Goal: Task Accomplishment & Management: Complete application form

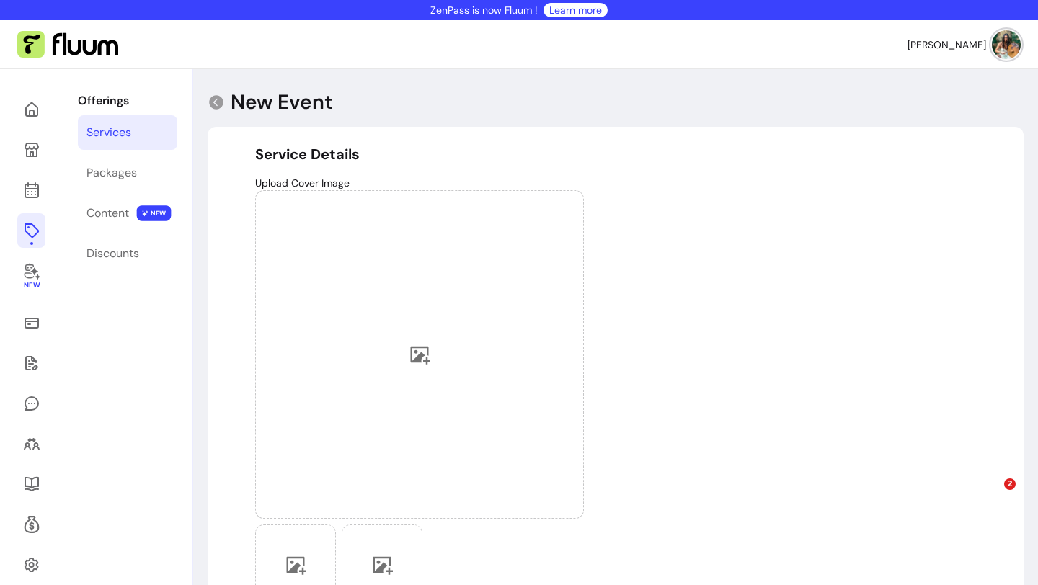
select select "***"
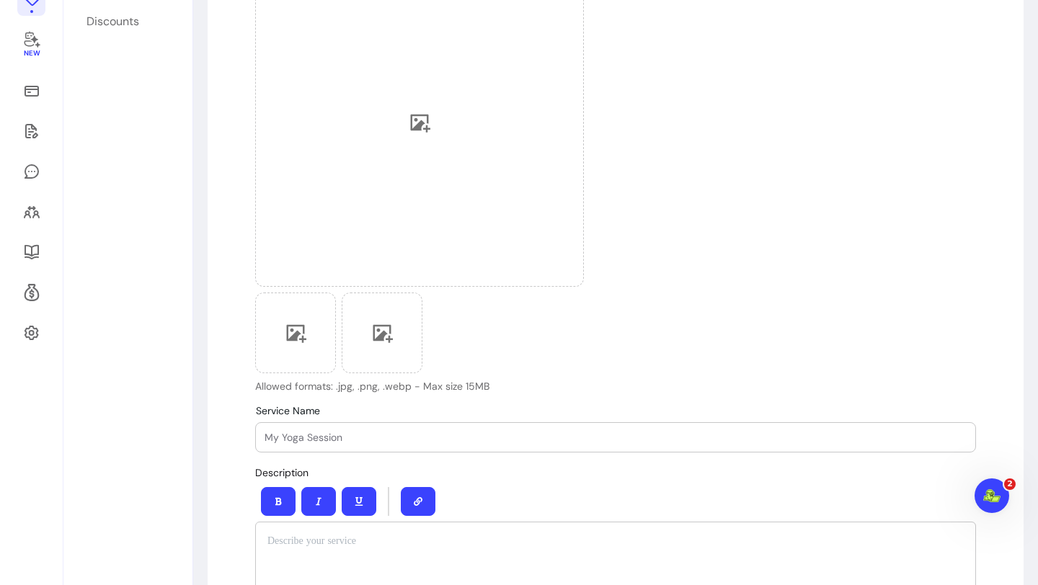
scroll to position [2, 0]
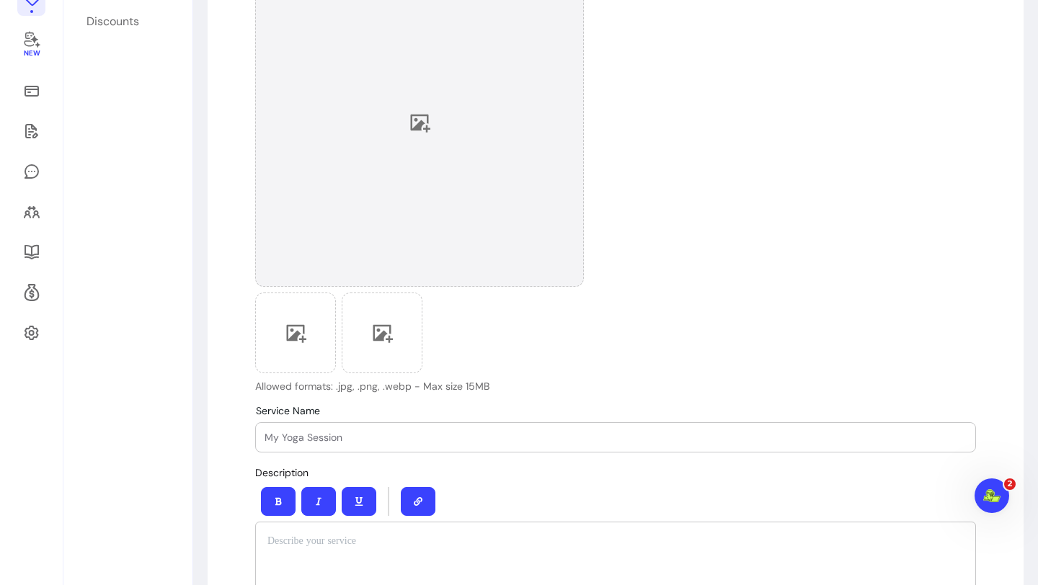
click at [419, 122] on icon at bounding box center [421, 124] width 20 height 18
click at [430, 123] on div at bounding box center [419, 122] width 329 height 329
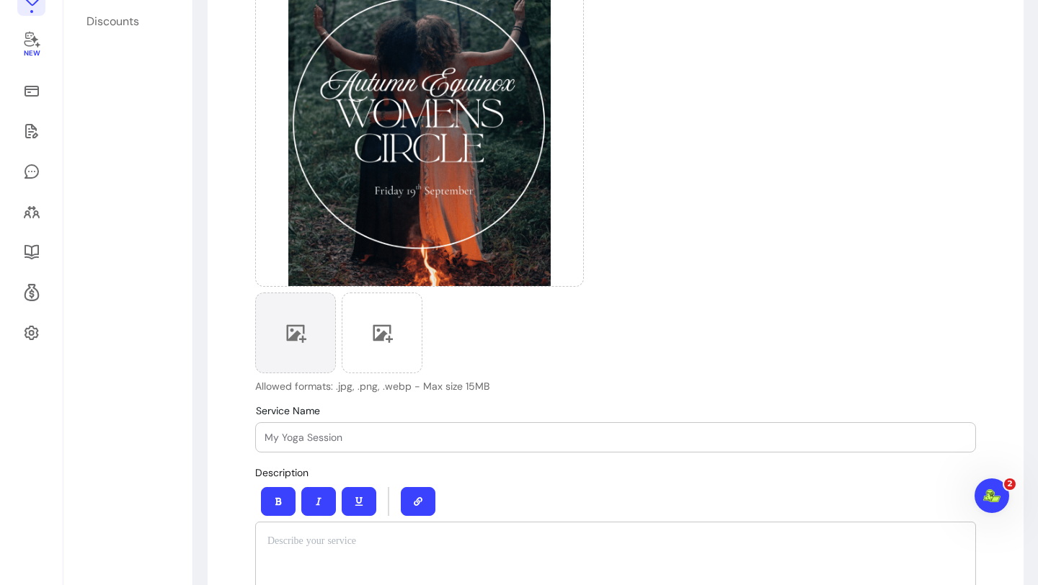
click at [305, 336] on icon at bounding box center [296, 333] width 22 height 22
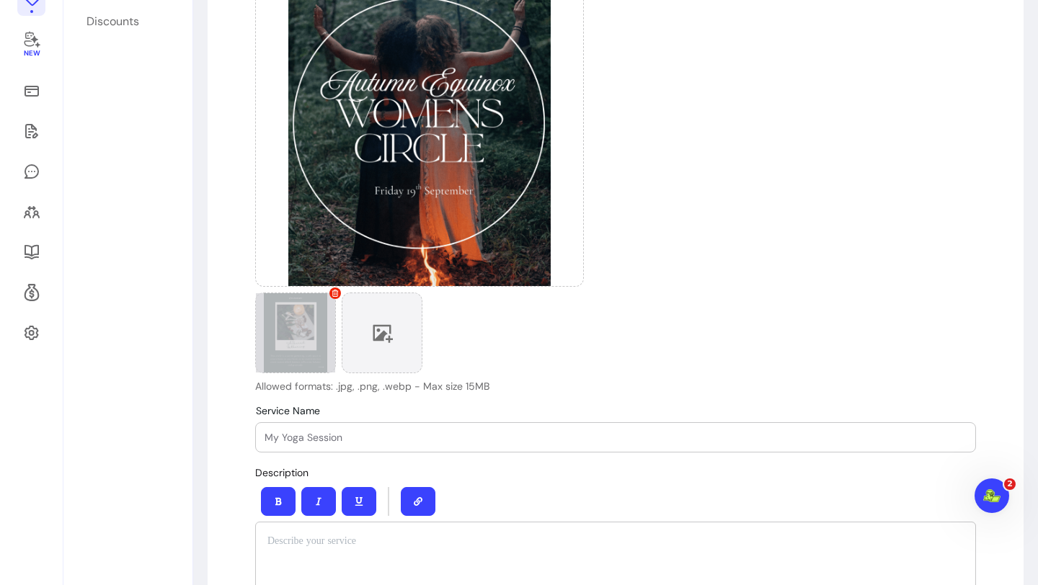
click at [393, 336] on div at bounding box center [382, 333] width 81 height 81
click at [336, 437] on input "Service Name" at bounding box center [615, 437] width 702 height 14
type input "W"
click at [287, 437] on input "Service Name" at bounding box center [615, 437] width 702 height 14
type input "A"
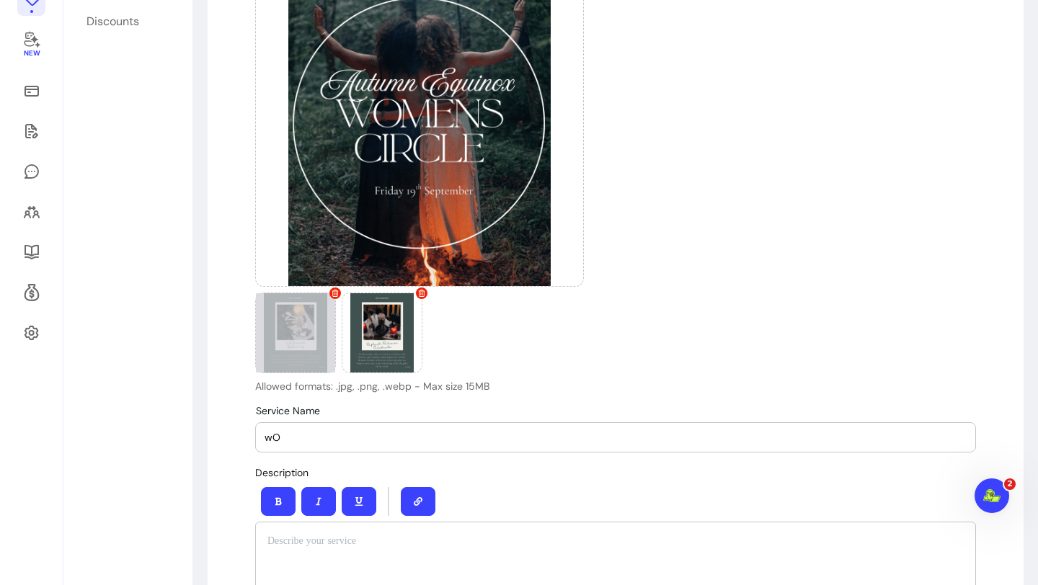
type input "w"
click at [586, 388] on div "Upload Cover Image Allowed formats: .jpg, .png, .webp - Max size 15MB" at bounding box center [615, 169] width 721 height 450
click at [343, 434] on input "Womens Circle honouring the Autumn Equinox" at bounding box center [615, 437] width 702 height 14
type input "Womens Circle - Honouring the Autumn Equinox"
click at [580, 481] on div "Description Press CTRL/SHIFT + ENTER to make a line break." at bounding box center [615, 571] width 721 height 215
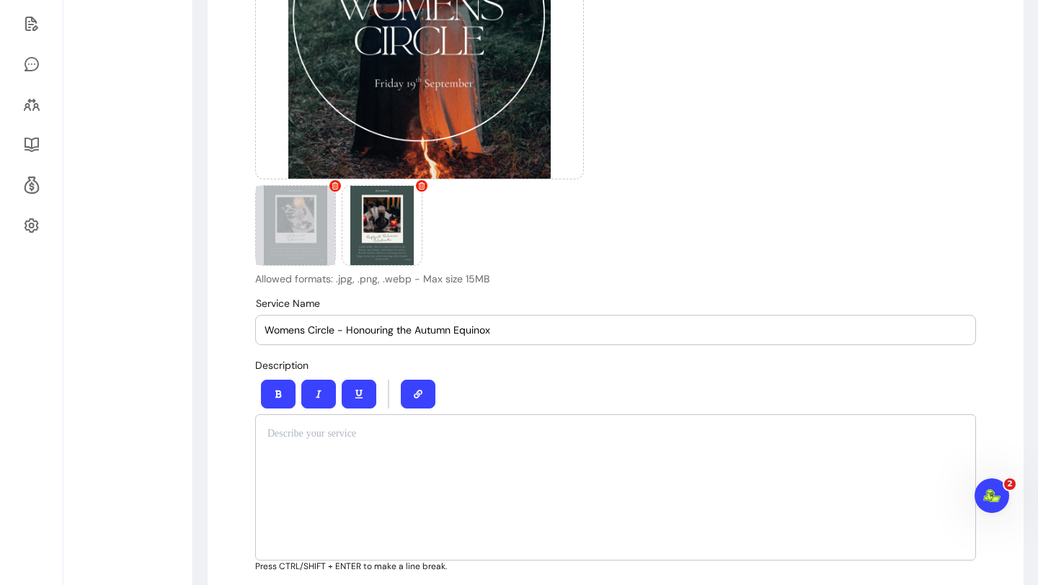
scroll to position [341, 0]
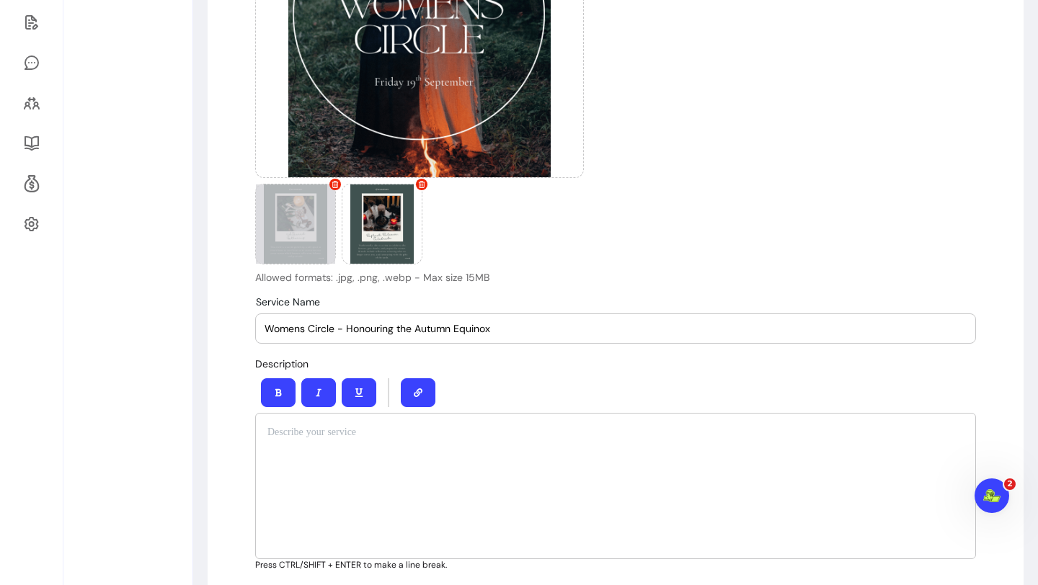
click at [308, 437] on p at bounding box center [615, 432] width 696 height 14
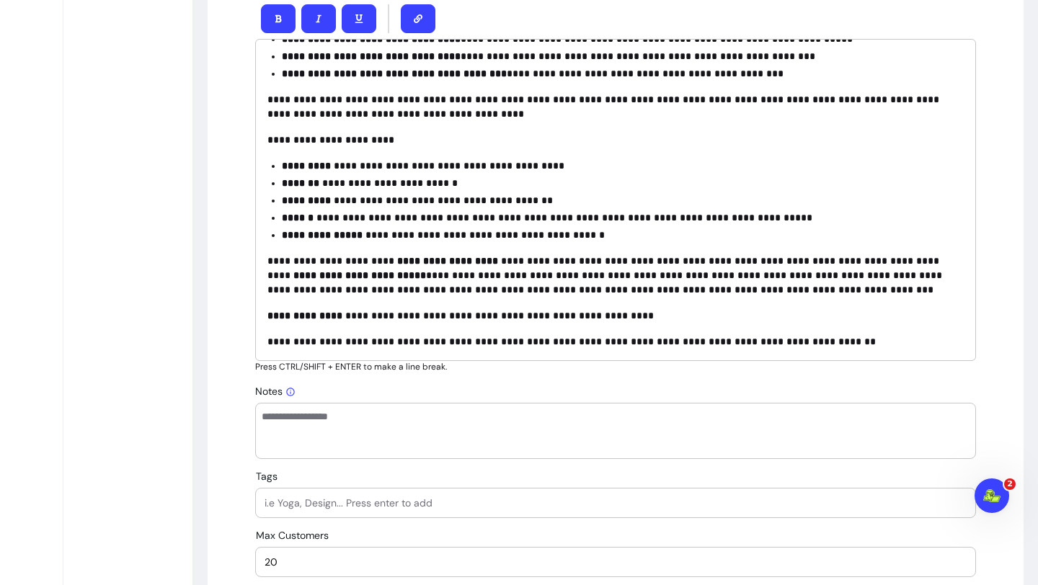
scroll to position [716, 0]
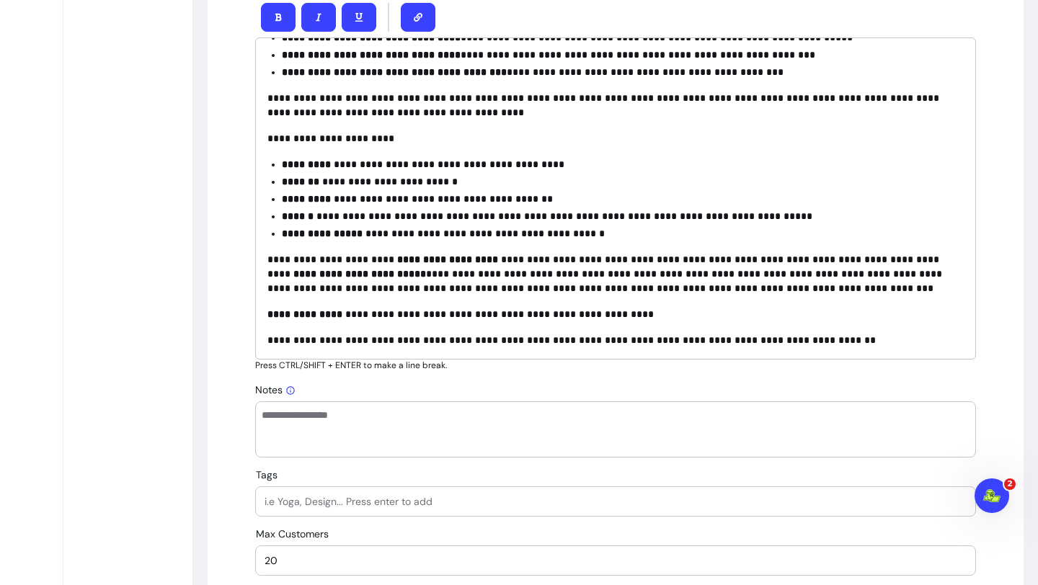
click at [303, 424] on textarea "Notes" at bounding box center [616, 429] width 708 height 43
click at [355, 404] on div at bounding box center [615, 429] width 721 height 56
paste textarea "**********"
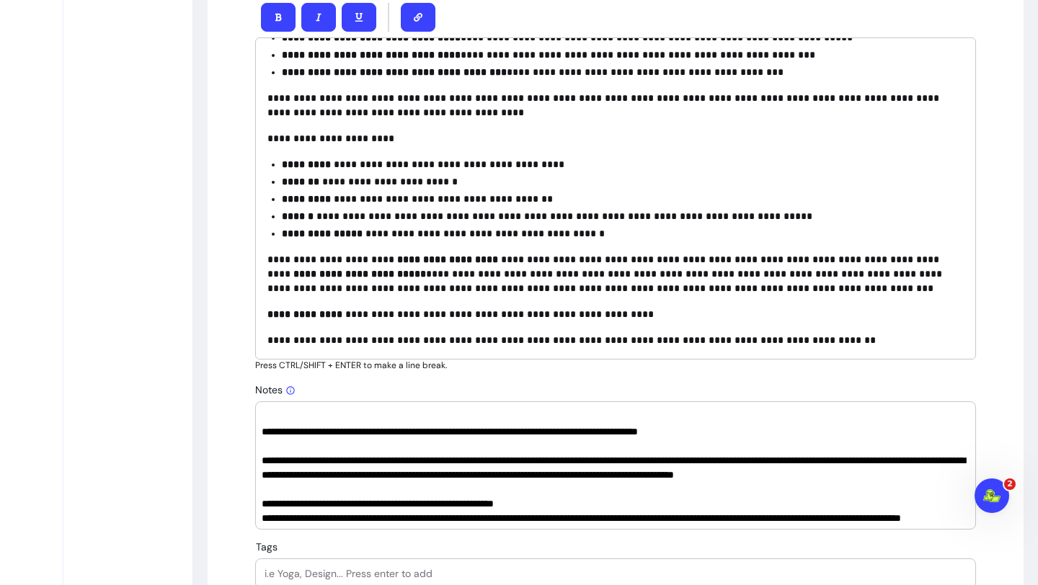
scroll to position [0, 0]
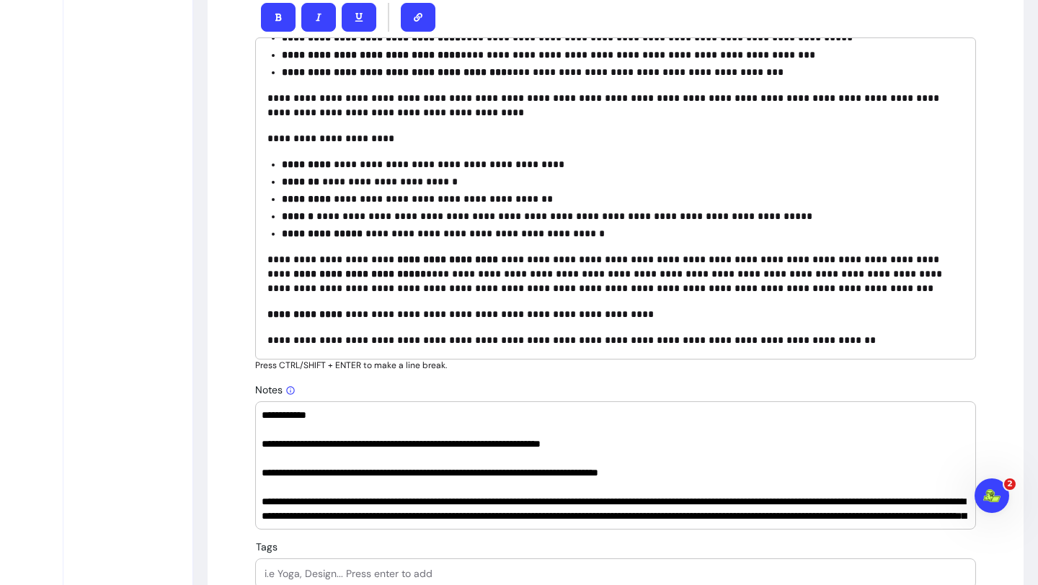
drag, startPoint x: 496, startPoint y: 445, endPoint x: 640, endPoint y: 457, distance: 143.9
click at [640, 457] on textarea "Notes" at bounding box center [616, 465] width 708 height 115
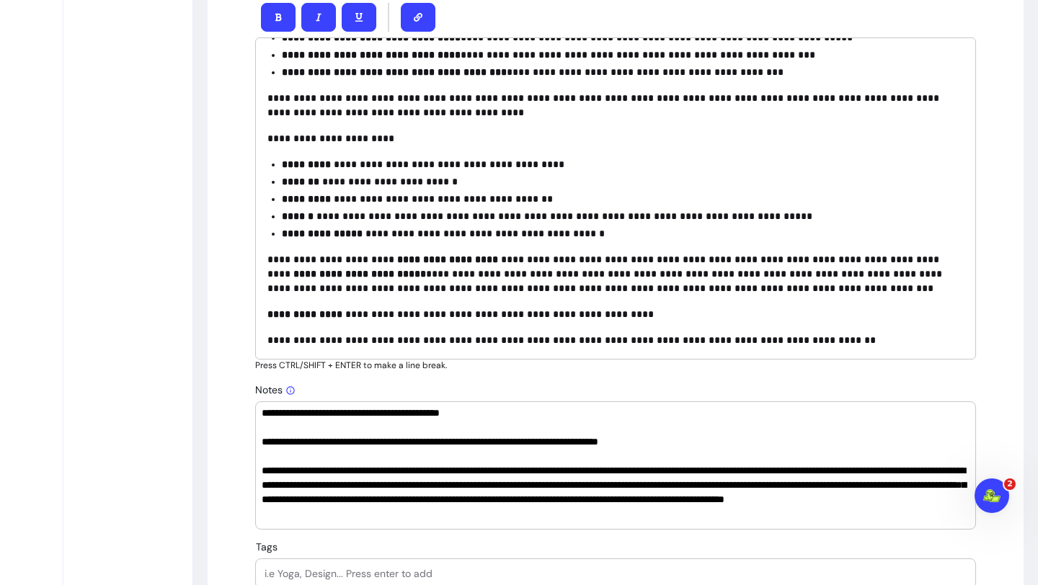
scroll to position [46, 0]
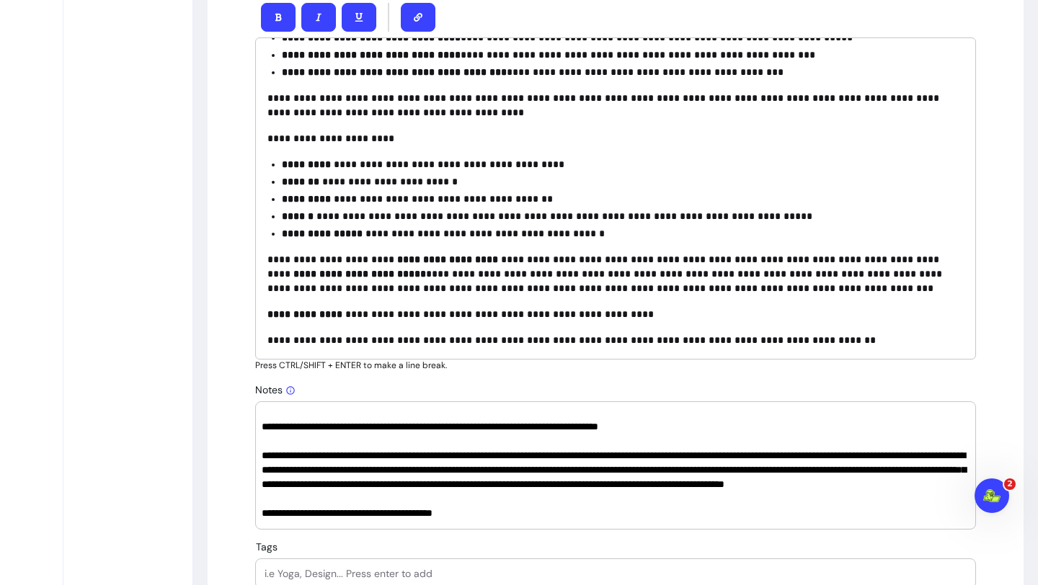
drag, startPoint x: 266, startPoint y: 431, endPoint x: 549, endPoint y: 499, distance: 291.3
click at [549, 499] on textarea "Notes" at bounding box center [616, 465] width 708 height 115
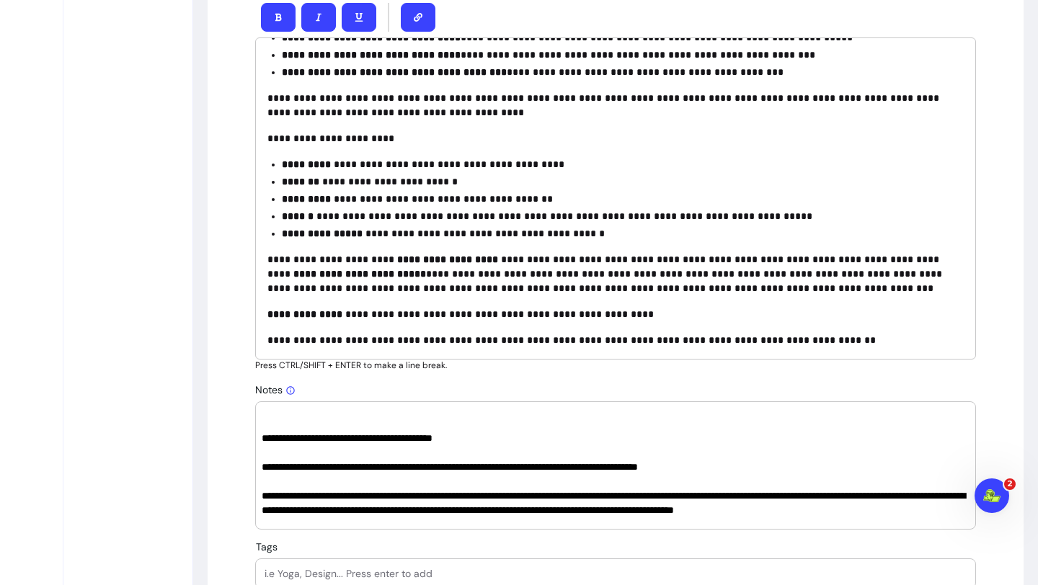
scroll to position [95, 0]
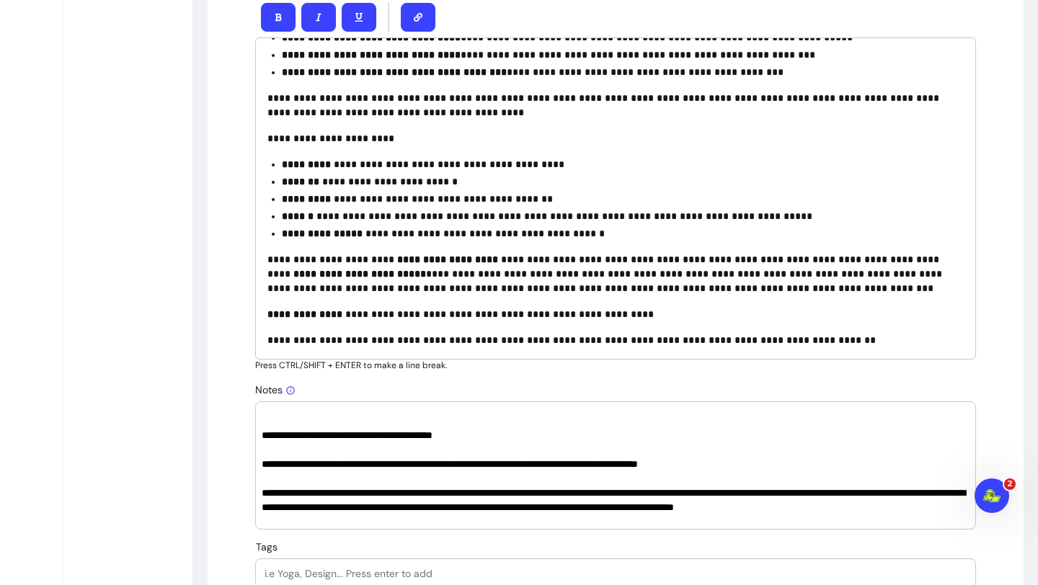
drag, startPoint x: 944, startPoint y: 509, endPoint x: 251, endPoint y: 424, distance: 697.7
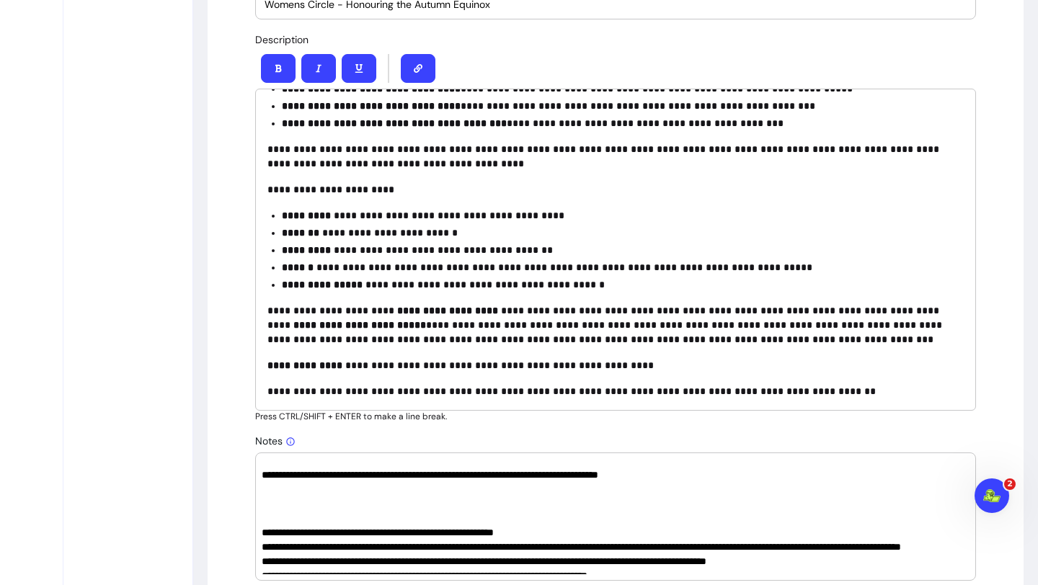
scroll to position [45, 0]
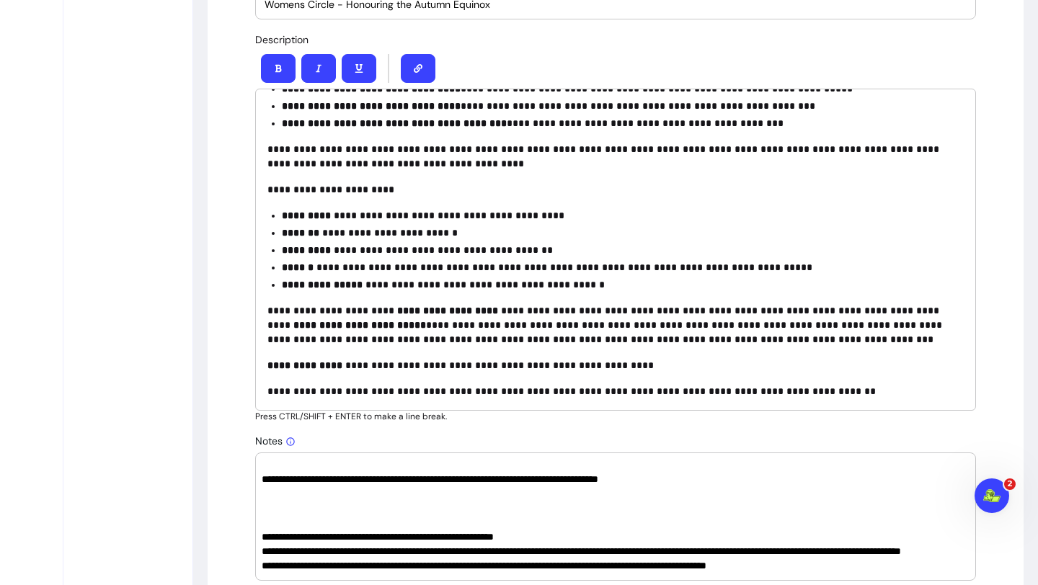
click at [287, 518] on textarea "Notes" at bounding box center [616, 516] width 708 height 115
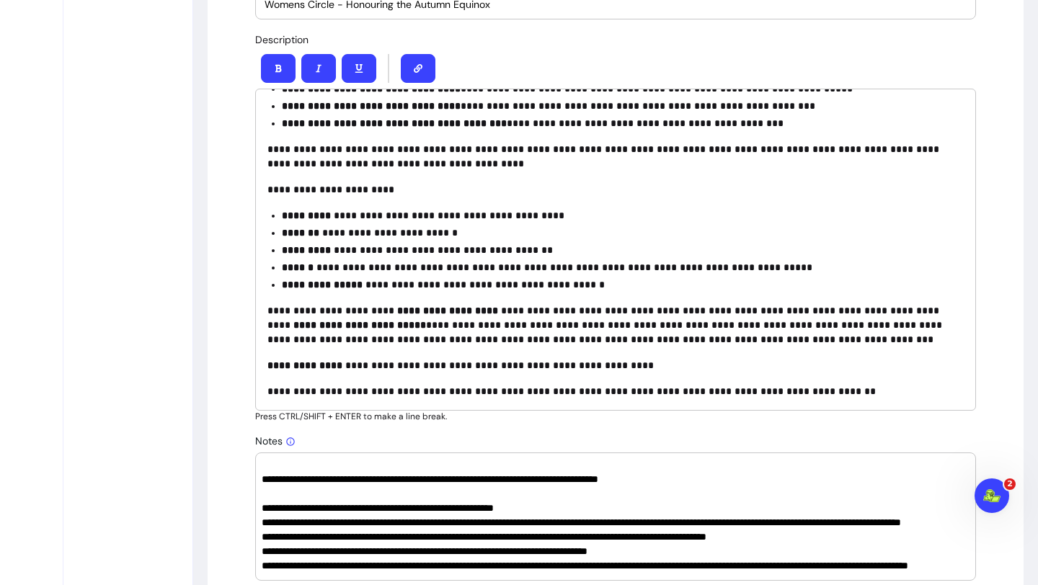
click at [339, 508] on textarea "Notes" at bounding box center [616, 516] width 708 height 115
click at [558, 507] on textarea "Notes" at bounding box center [616, 516] width 708 height 115
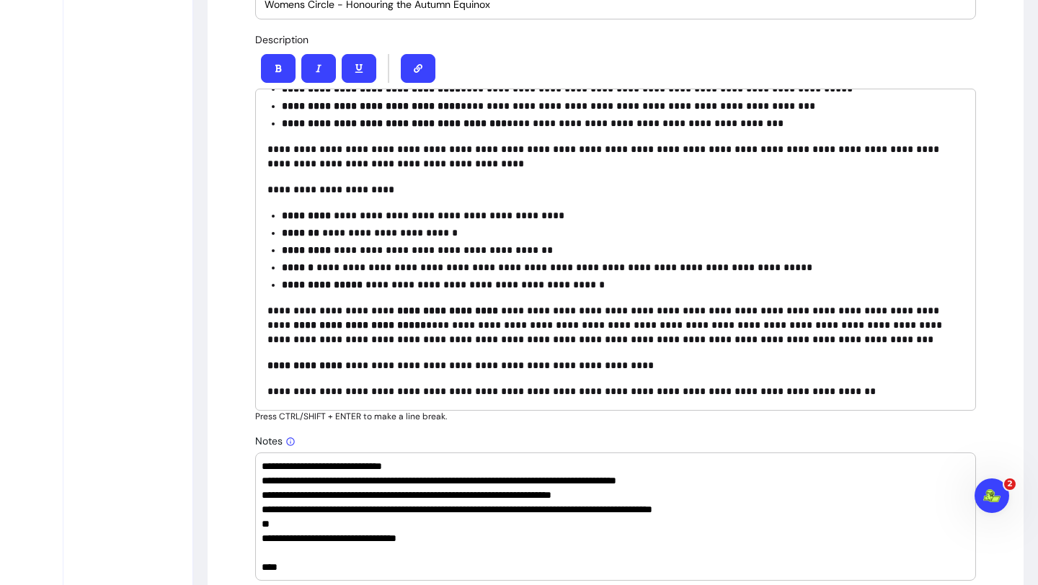
scroll to position [245, 0]
click at [621, 496] on textarea "Notes" at bounding box center [616, 516] width 708 height 115
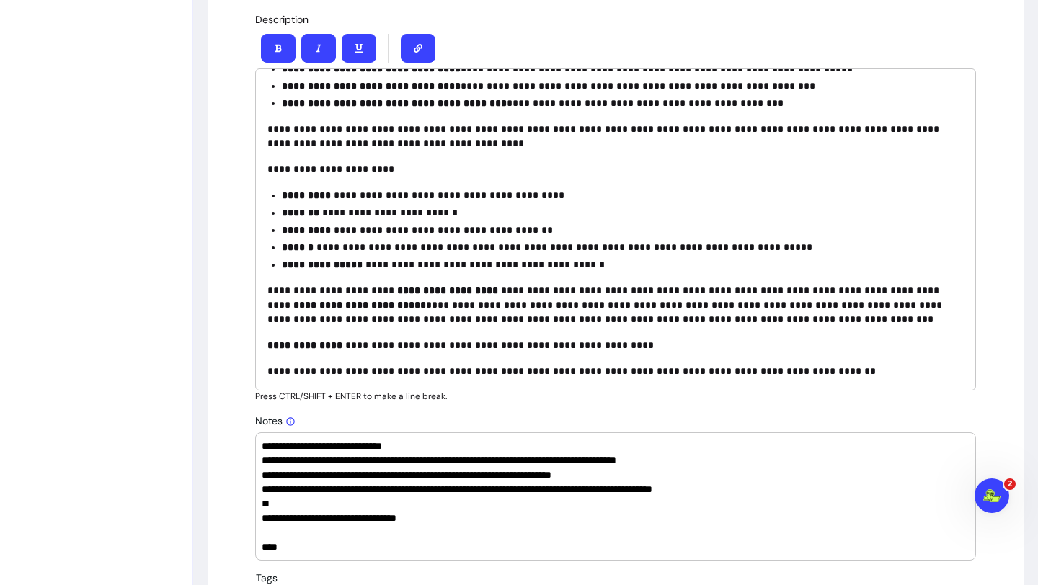
scroll to position [687, 0]
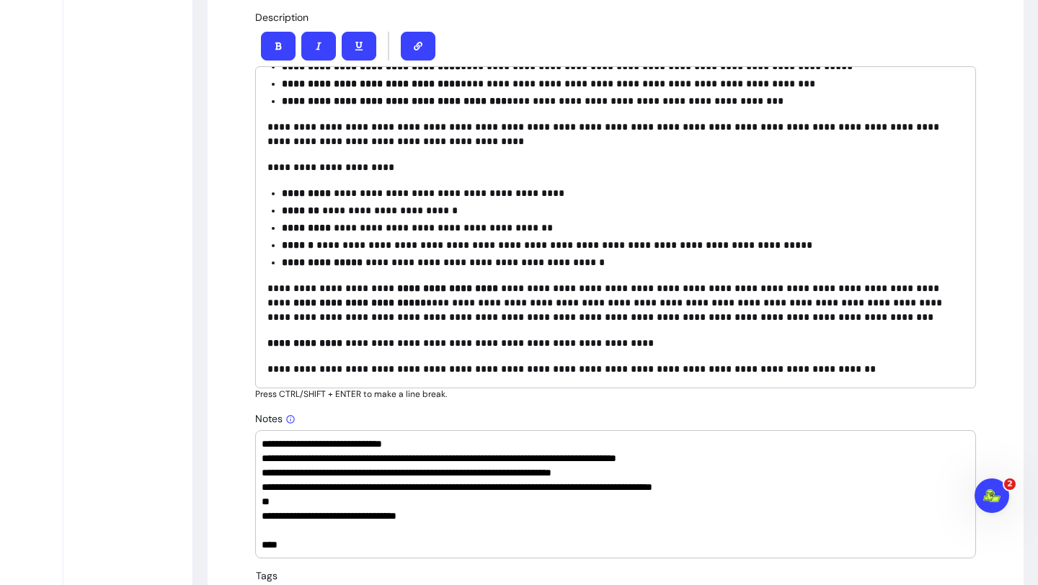
drag, startPoint x: 627, startPoint y: 477, endPoint x: 238, endPoint y: 475, distance: 389.1
drag, startPoint x: 311, startPoint y: 505, endPoint x: 218, endPoint y: 505, distance: 93.7
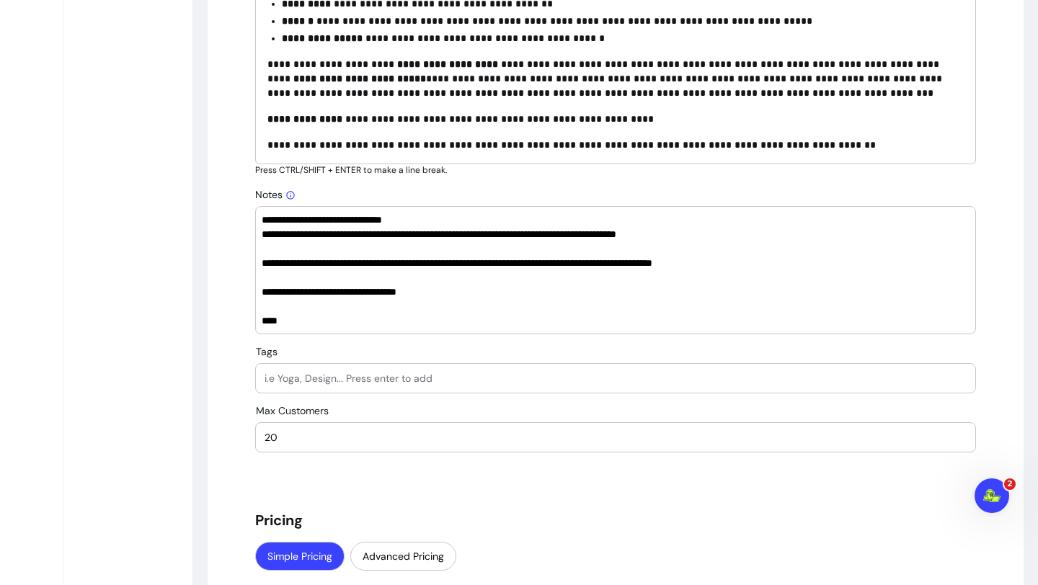
scroll to position [917, 0]
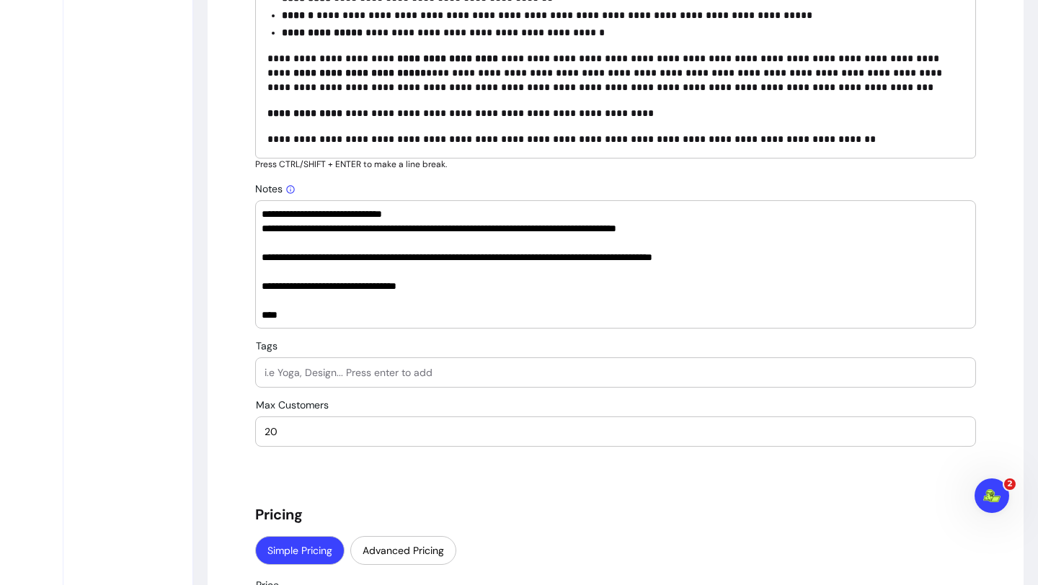
type textarea "**********"
click at [352, 375] on input "Tags" at bounding box center [615, 372] width 702 height 14
type input "Womens circle"
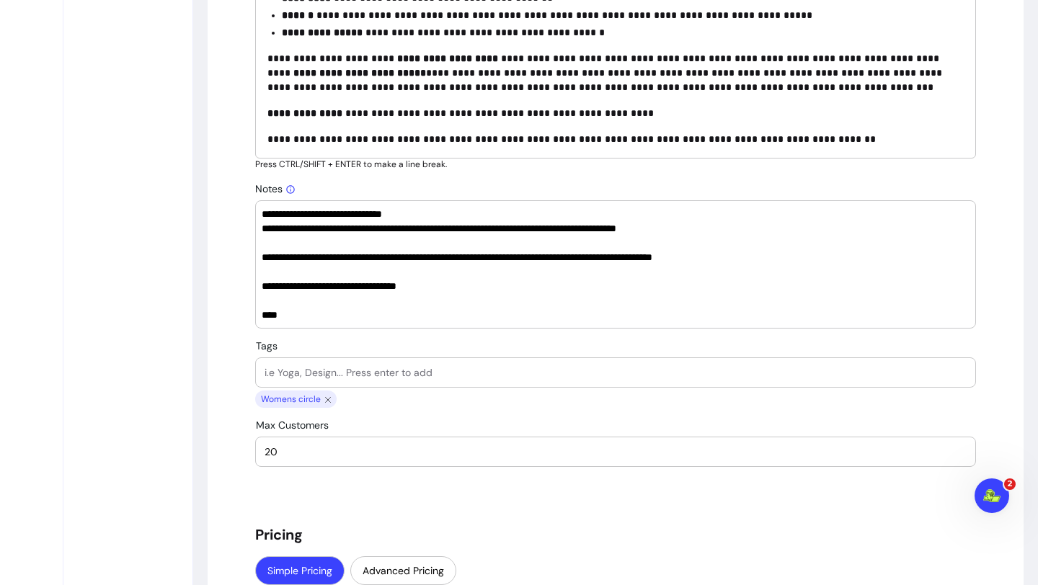
click at [323, 378] on input "Tags" at bounding box center [615, 372] width 702 height 14
type input "Cacao"
drag, startPoint x: 282, startPoint y: 455, endPoint x: 196, endPoint y: 442, distance: 87.4
click at [210, 453] on div "**********" at bounding box center [616, 472] width 816 height 2524
type input "8"
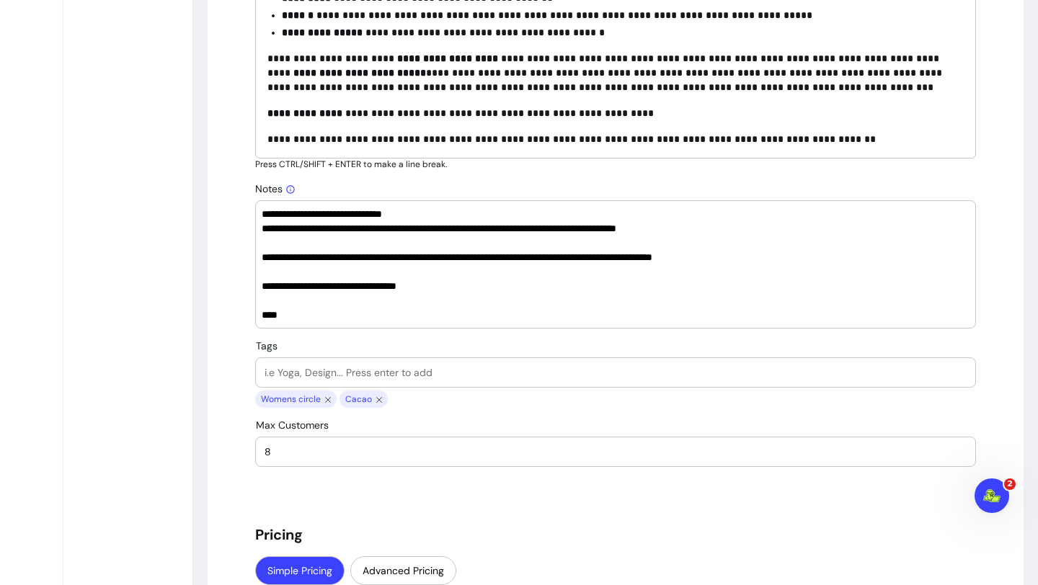
click at [271, 486] on div "**********" at bounding box center [615, 471] width 721 height 2489
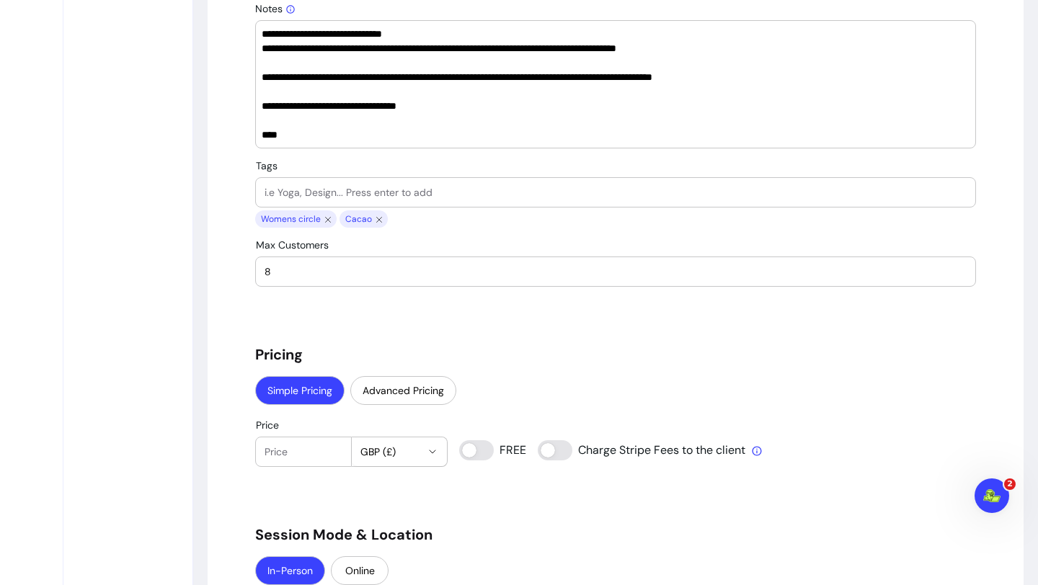
scroll to position [1098, 0]
click at [321, 445] on input "Price" at bounding box center [303, 451] width 78 height 14
click at [509, 401] on div "Simple Pricing Advanced Pricing" at bounding box center [615, 391] width 721 height 32
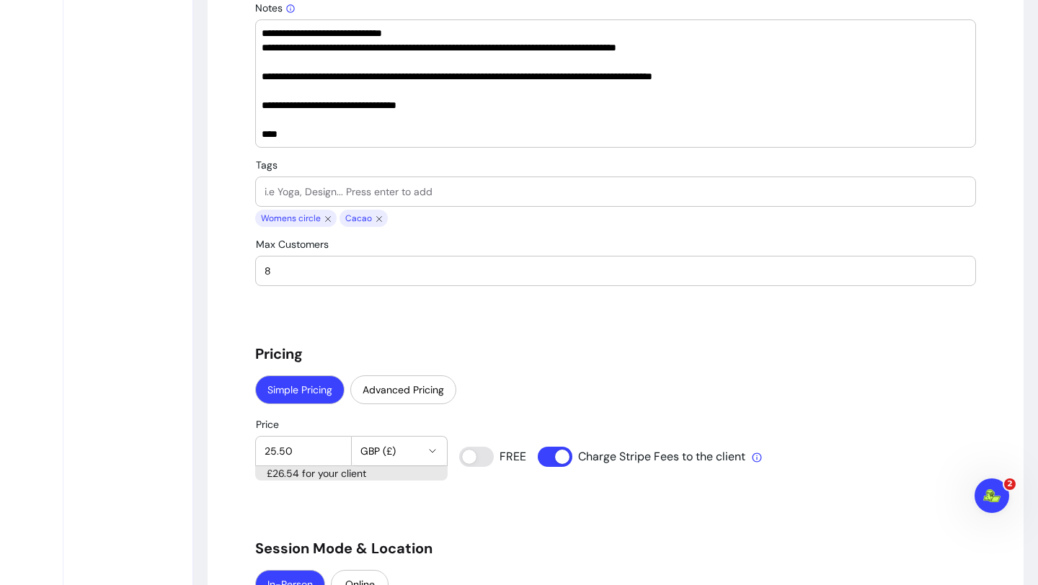
click at [300, 447] on input "25.50" at bounding box center [303, 451] width 78 height 14
type input "25"
click at [438, 521] on div "**********" at bounding box center [615, 298] width 721 height 2504
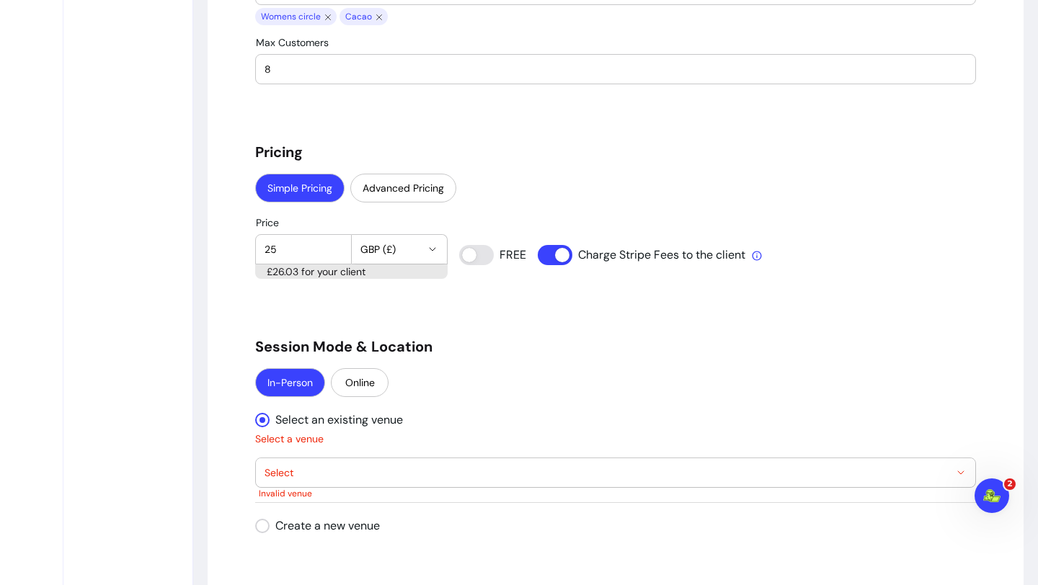
scroll to position [1301, 0]
click at [387, 487] on div "**********" at bounding box center [615, 472] width 721 height 123
click at [390, 478] on span "Select" at bounding box center [606, 472] width 684 height 14
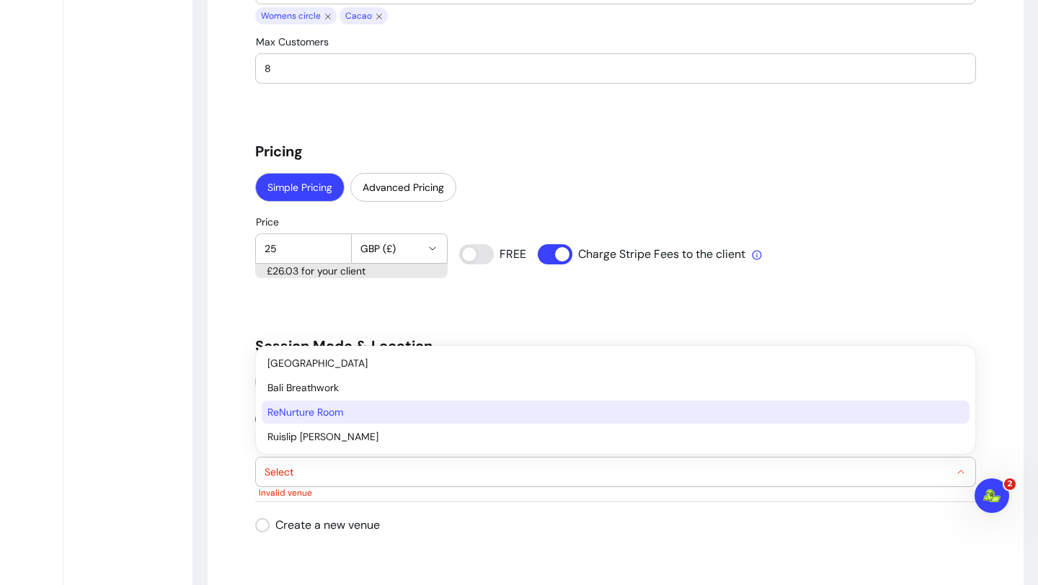
click at [348, 415] on span "ReNurture Room" at bounding box center [608, 412] width 682 height 14
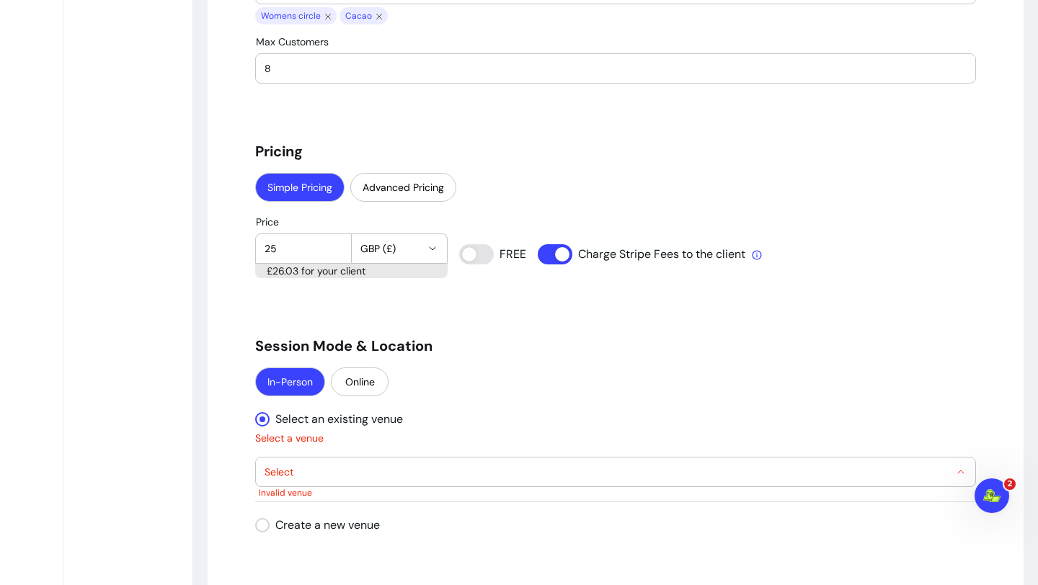
select select "**********"
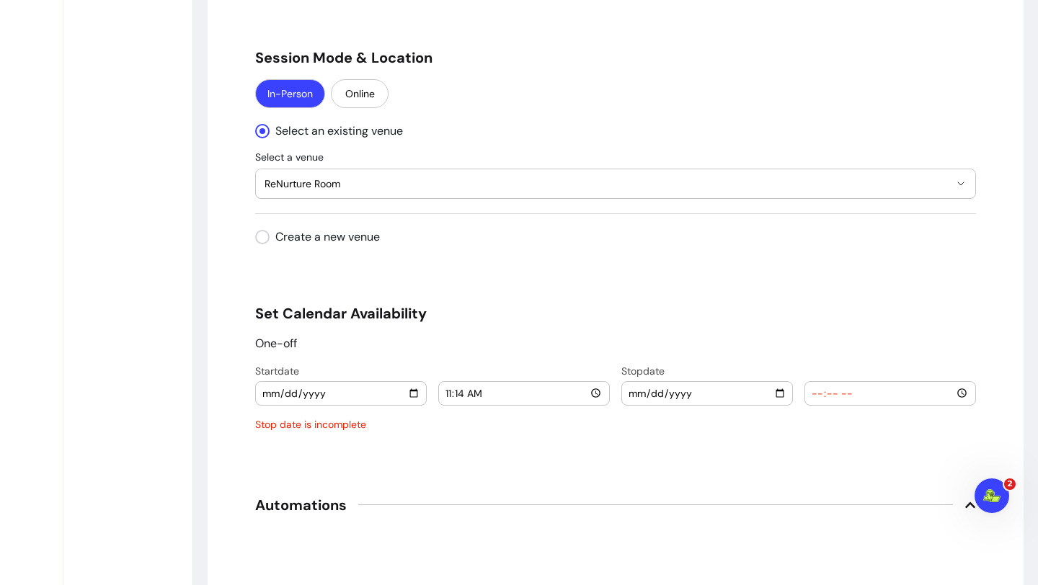
scroll to position [1593, 0]
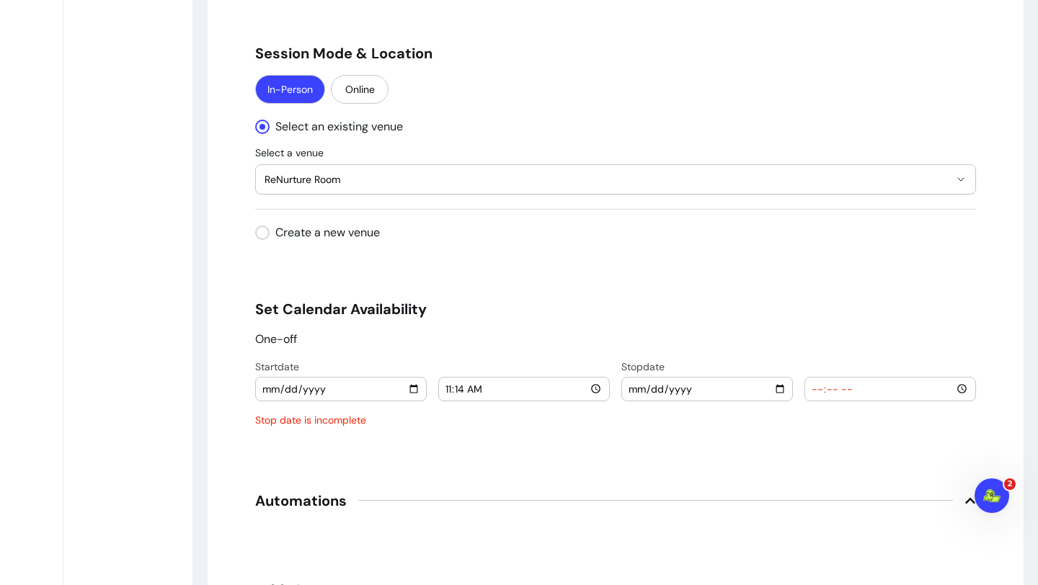
click at [416, 391] on input "[DATE]" at bounding box center [341, 389] width 159 height 16
type input "[DATE]"
click at [533, 398] on div "11:14" at bounding box center [524, 389] width 159 height 23
click at [533, 397] on div "11:14" at bounding box center [524, 389] width 159 height 23
drag, startPoint x: 495, startPoint y: 378, endPoint x: 400, endPoint y: 378, distance: 95.1
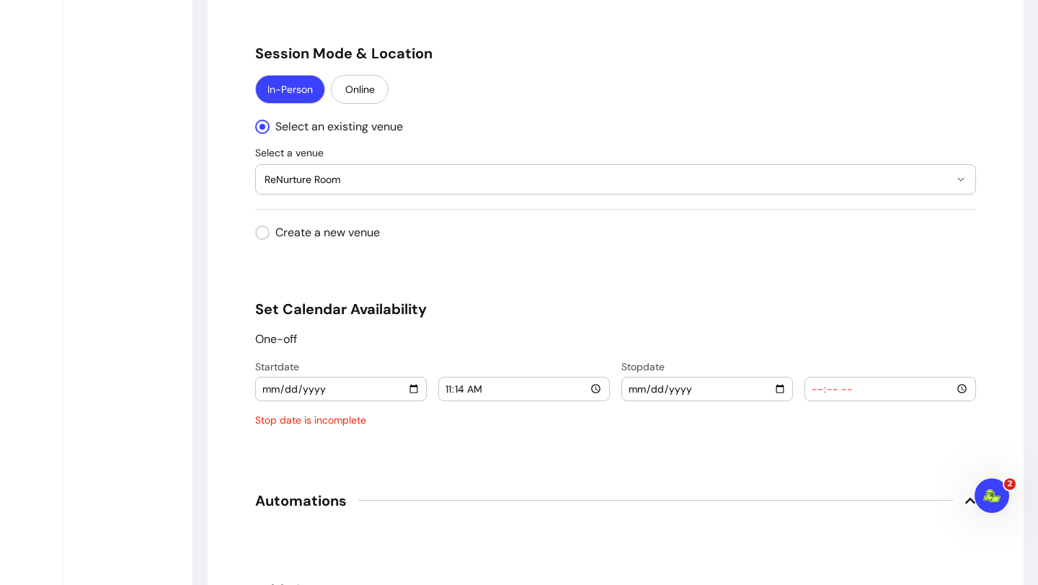
click at [400, 378] on div "[DATE] 11:14" at bounding box center [432, 389] width 354 height 24
click at [449, 385] on input "11:14" at bounding box center [524, 389] width 159 height 16
click at [483, 387] on input "11:14" at bounding box center [524, 389] width 159 height 16
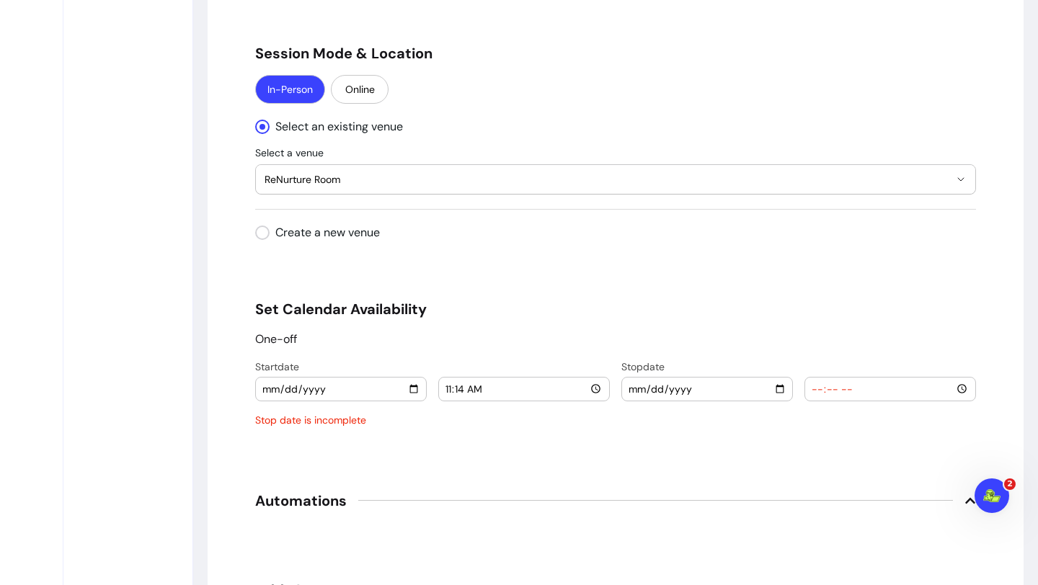
click at [590, 388] on input "11:14" at bounding box center [524, 389] width 159 height 16
type input "19:00"
click at [689, 385] on input "date" at bounding box center [707, 389] width 159 height 16
click at [785, 387] on input "date" at bounding box center [707, 389] width 159 height 16
type input "[DATE]"
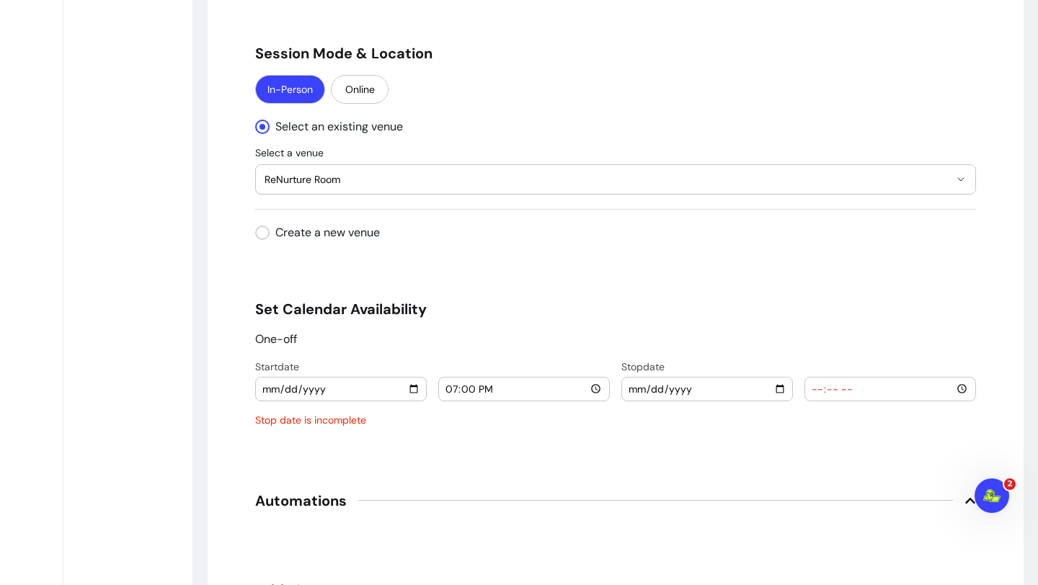
click at [866, 385] on input "time" at bounding box center [890, 389] width 159 height 16
type input "21:45"
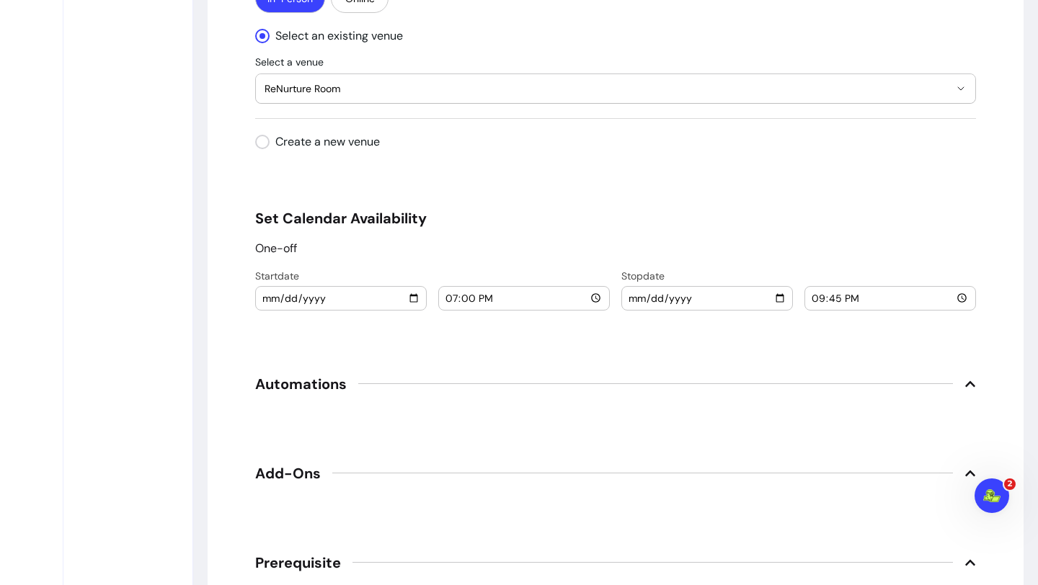
scroll to position [1692, 0]
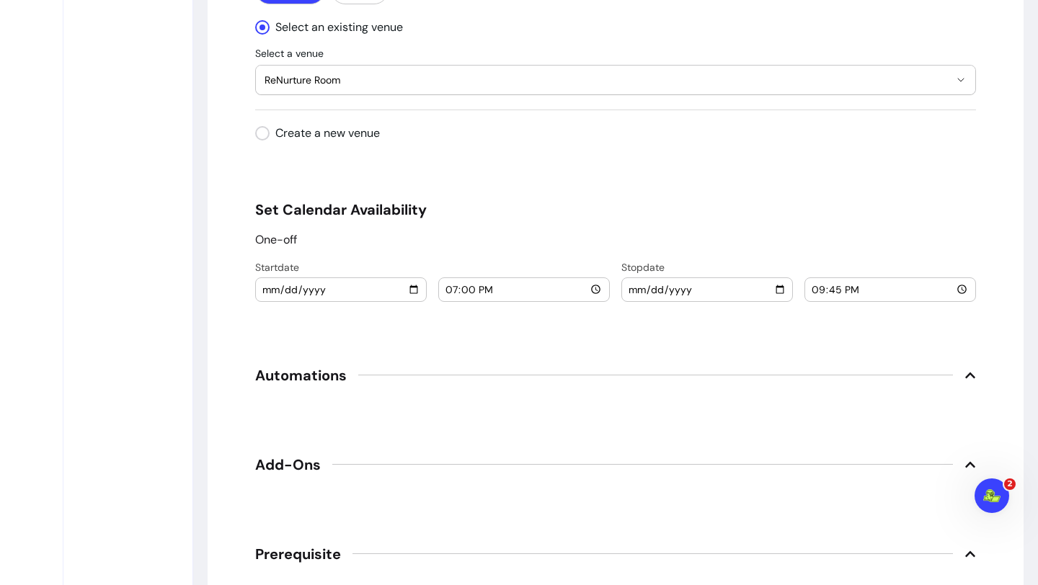
click at [967, 375] on icon at bounding box center [970, 375] width 10 height 6
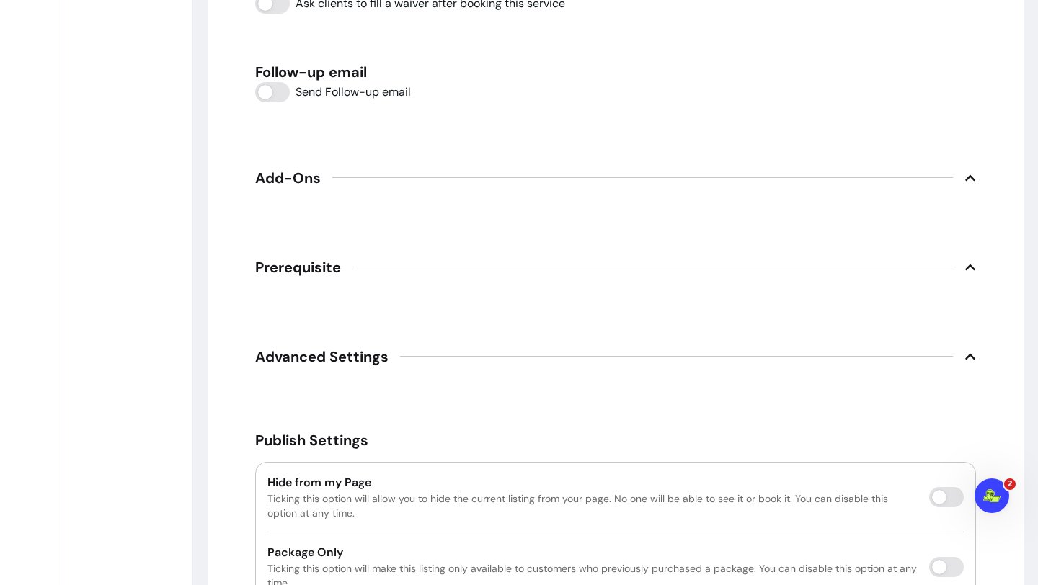
scroll to position [2123, 0]
click at [970, 179] on icon at bounding box center [970, 177] width 12 height 12
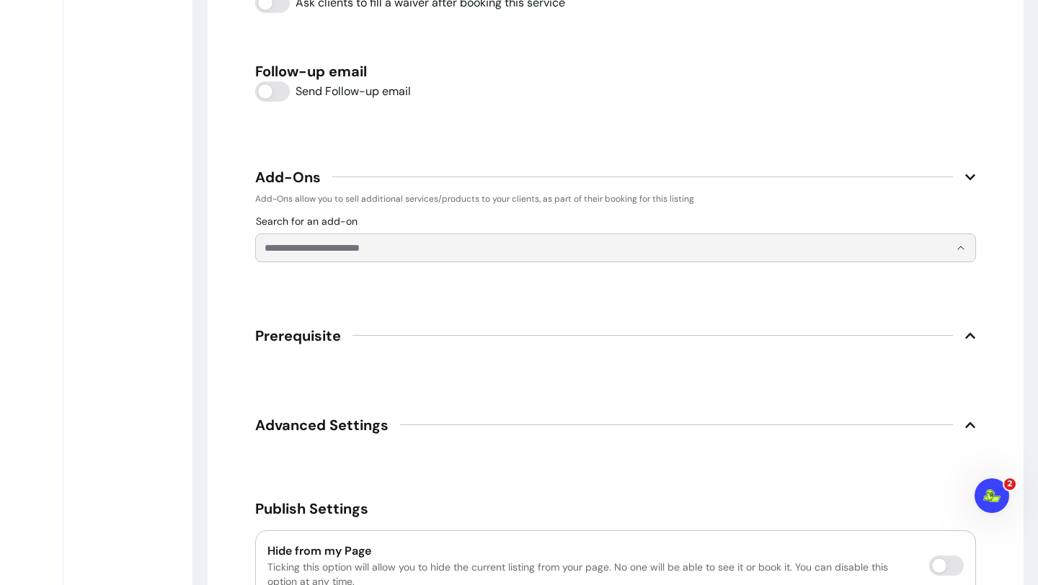
click at [938, 247] on input "Search for an add-on" at bounding box center [606, 248] width 684 height 14
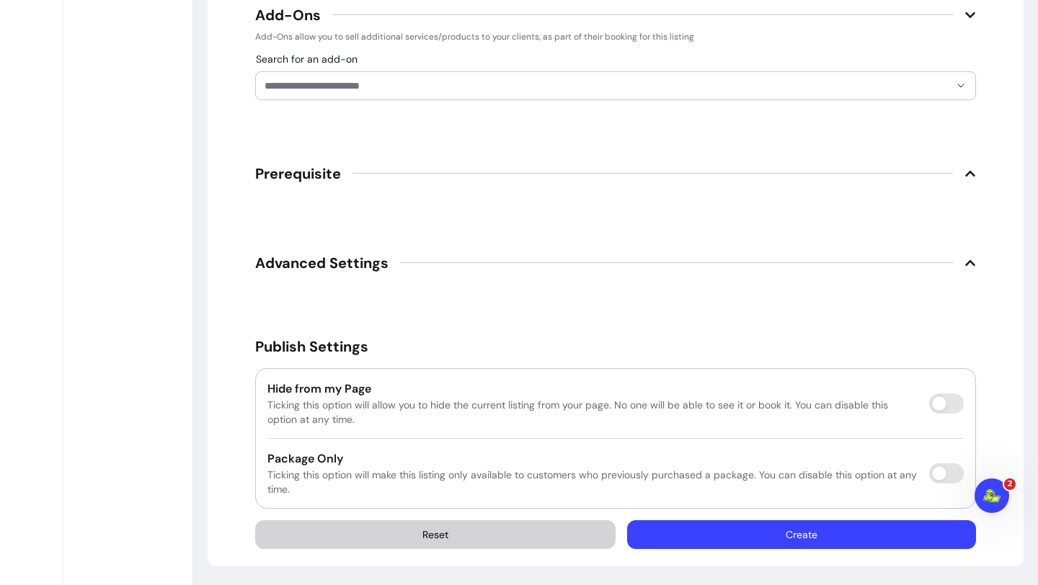
scroll to position [2285, 0]
click at [952, 175] on span "Prerequisite" at bounding box center [615, 174] width 721 height 32
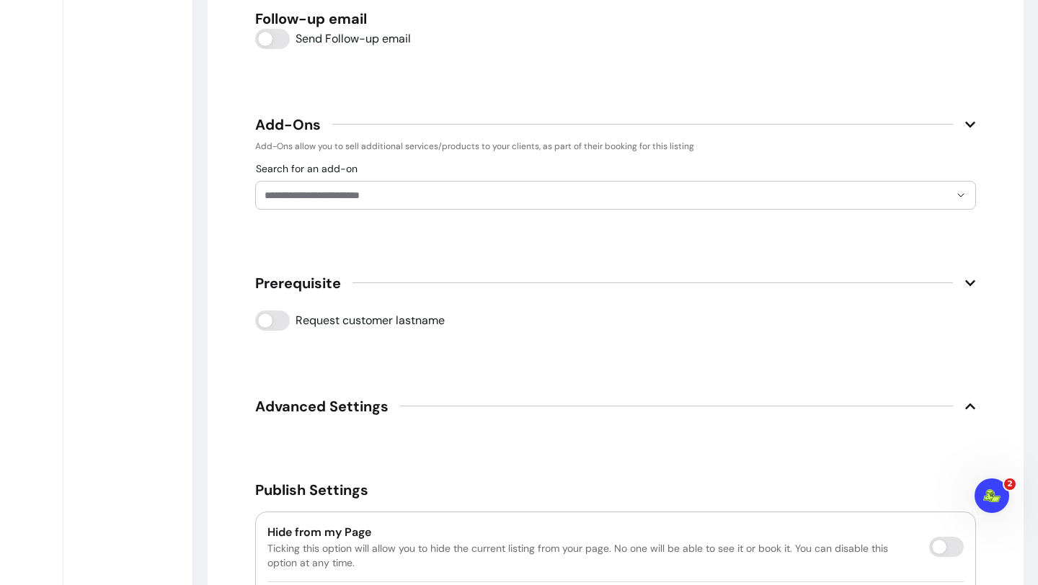
scroll to position [2304, 0]
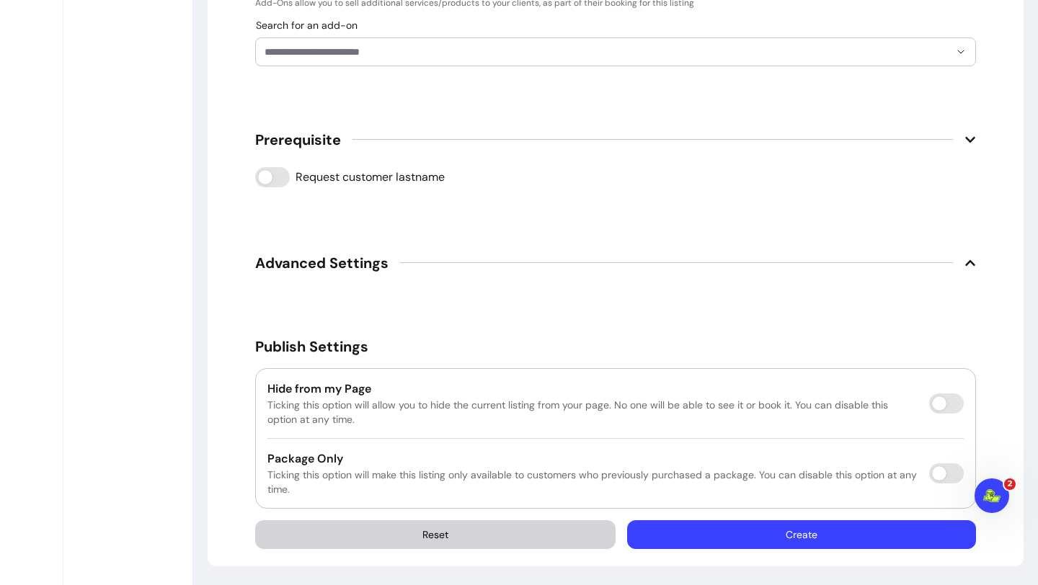
click at [840, 535] on button "Create" at bounding box center [801, 534] width 349 height 29
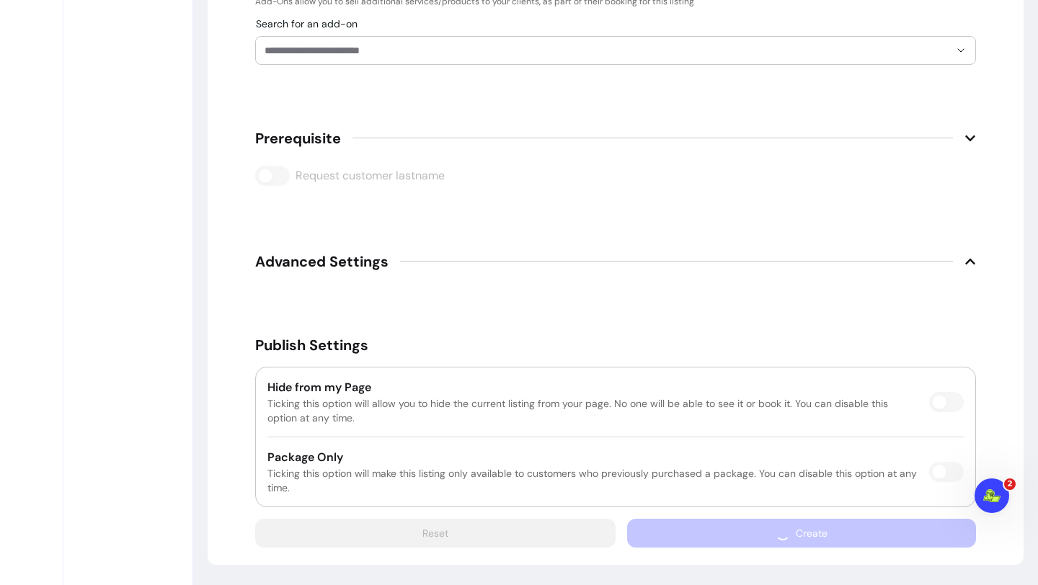
scroll to position [2264, 0]
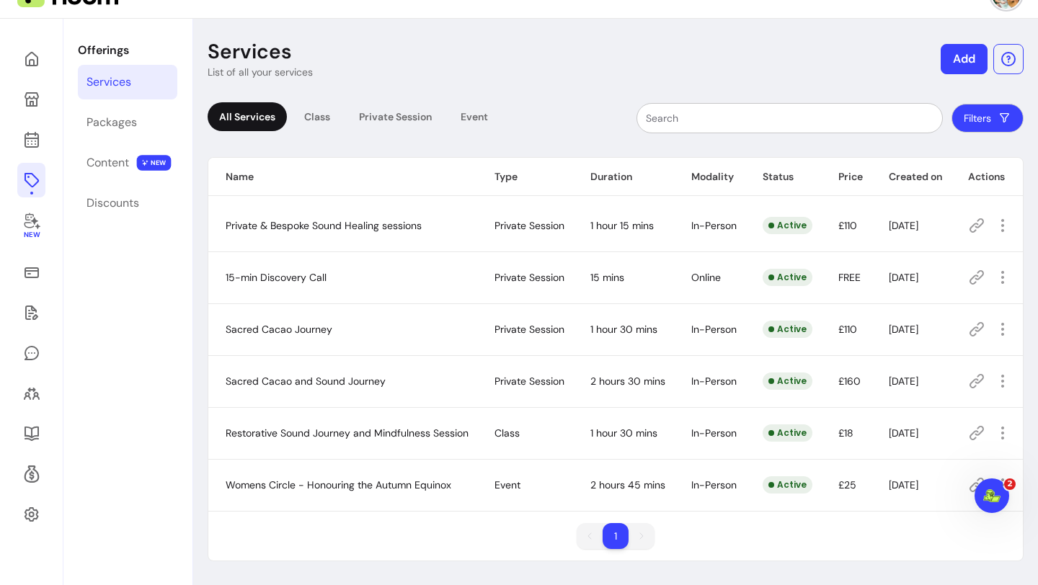
scroll to position [69, 0]
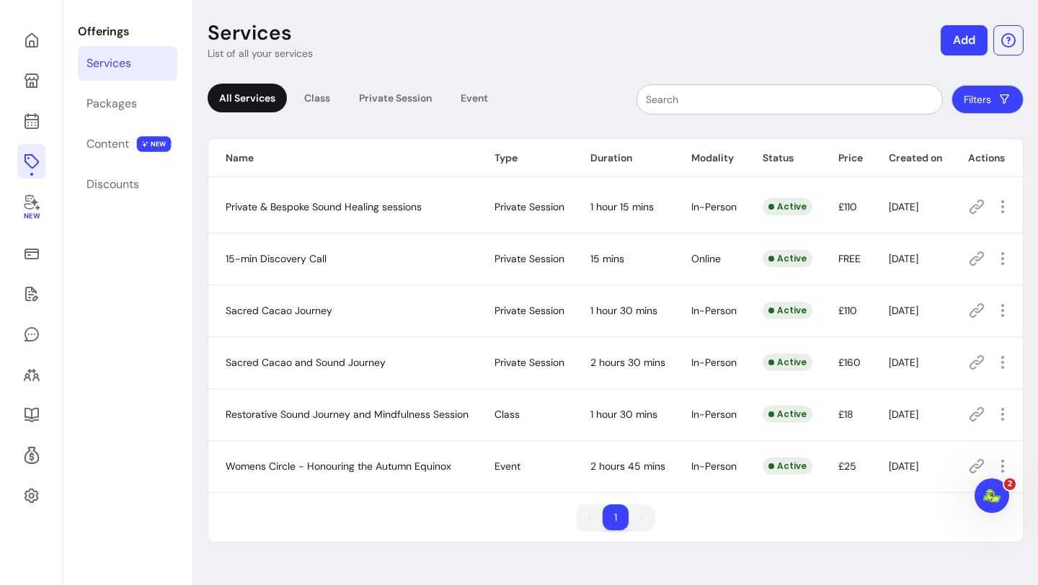
click at [973, 474] on icon at bounding box center [976, 466] width 17 height 17
